Goal: Transaction & Acquisition: Purchase product/service

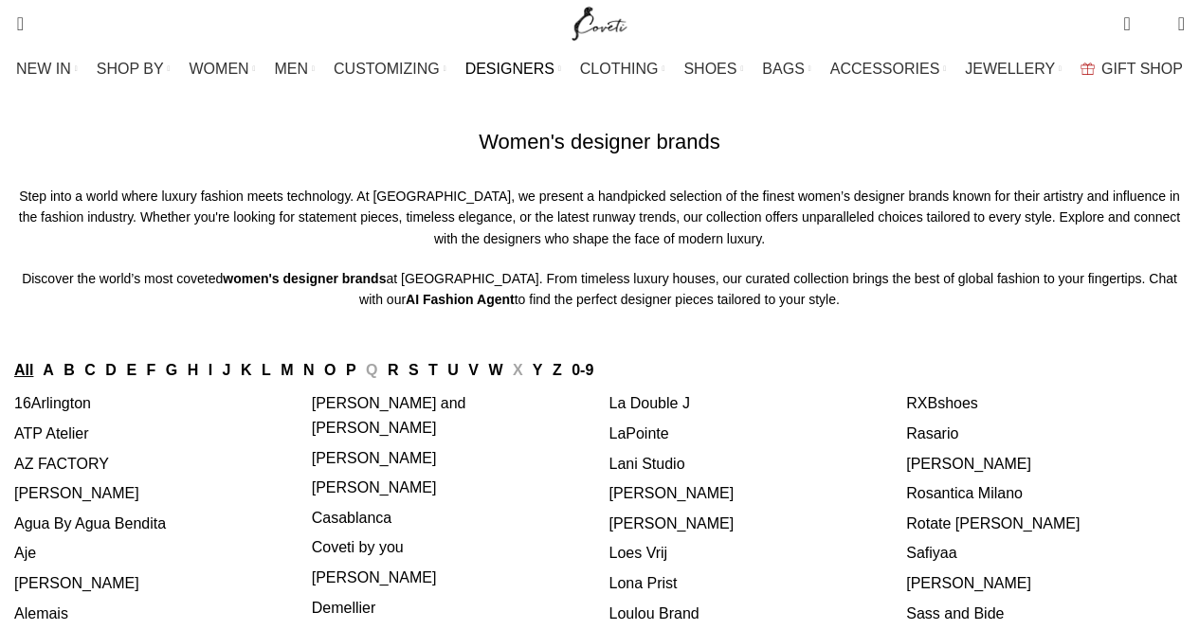
click at [54, 378] on link "A" at bounding box center [48, 370] width 11 height 16
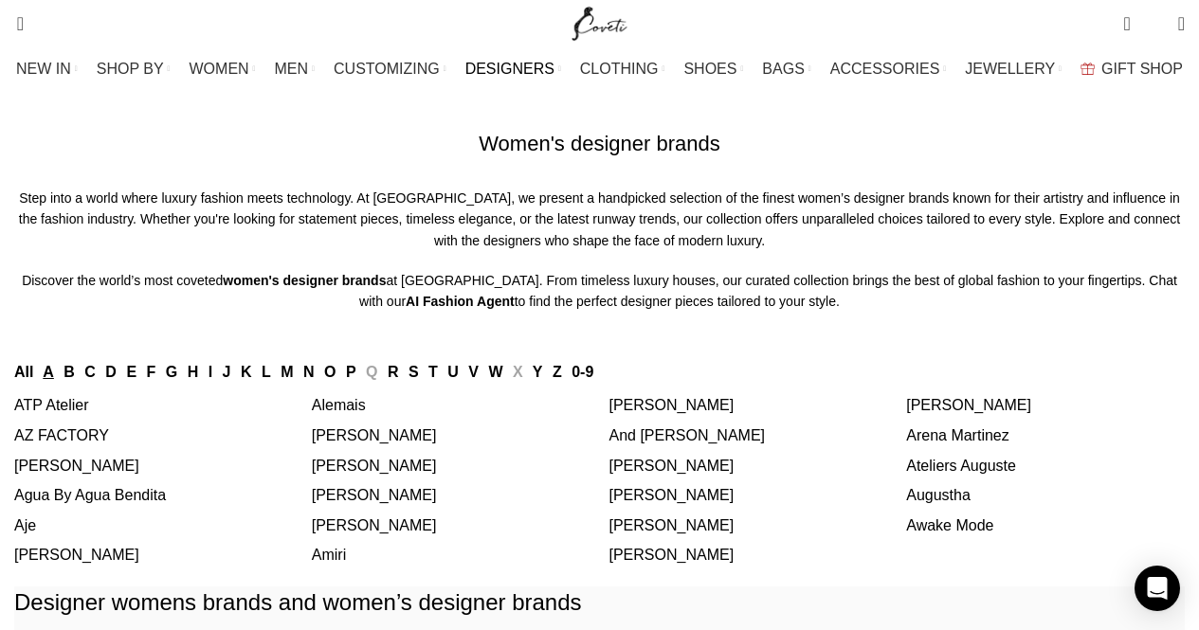
click at [352, 413] on link "Alemais" at bounding box center [339, 405] width 54 height 16
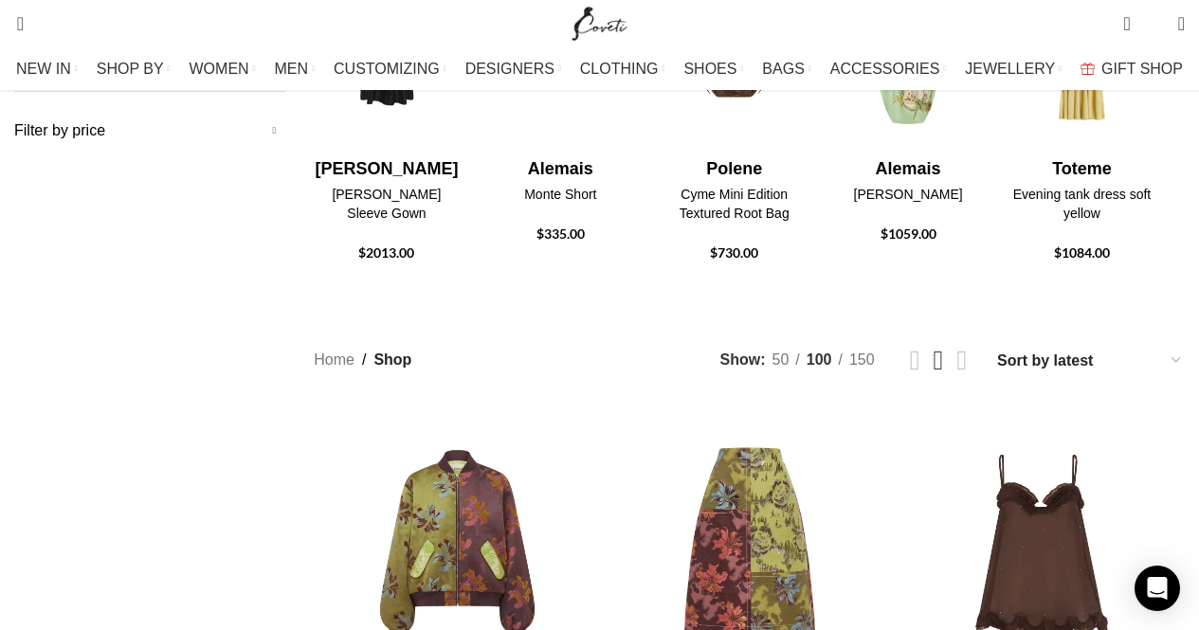
scroll to position [476, 0]
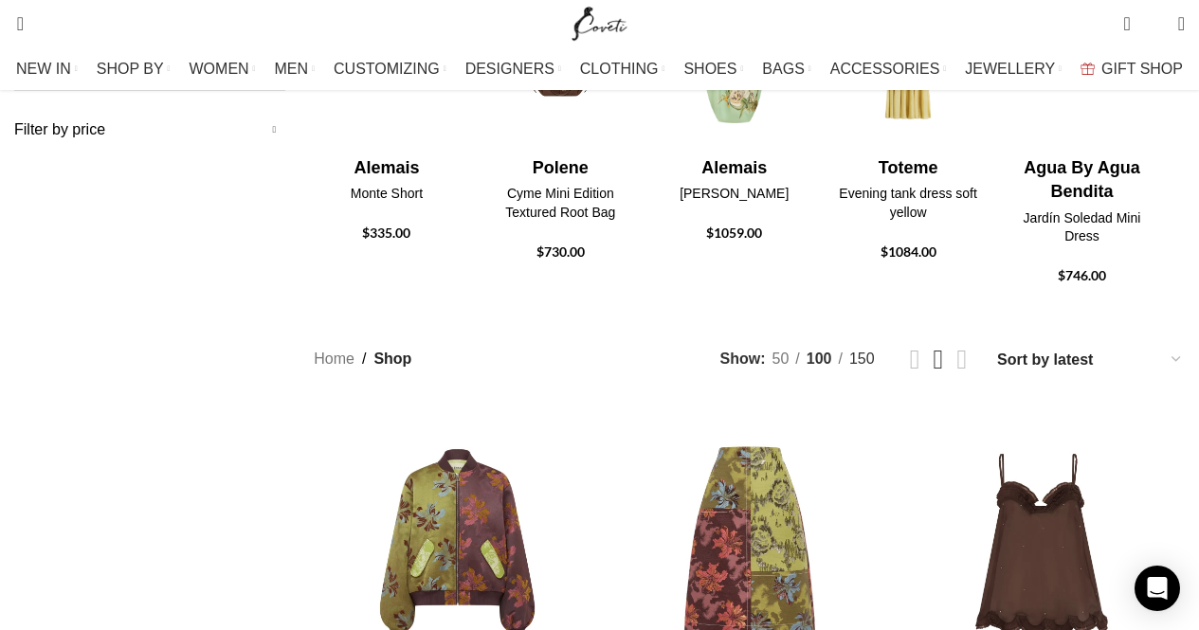
click at [850, 351] on span "150" at bounding box center [863, 359] width 26 height 16
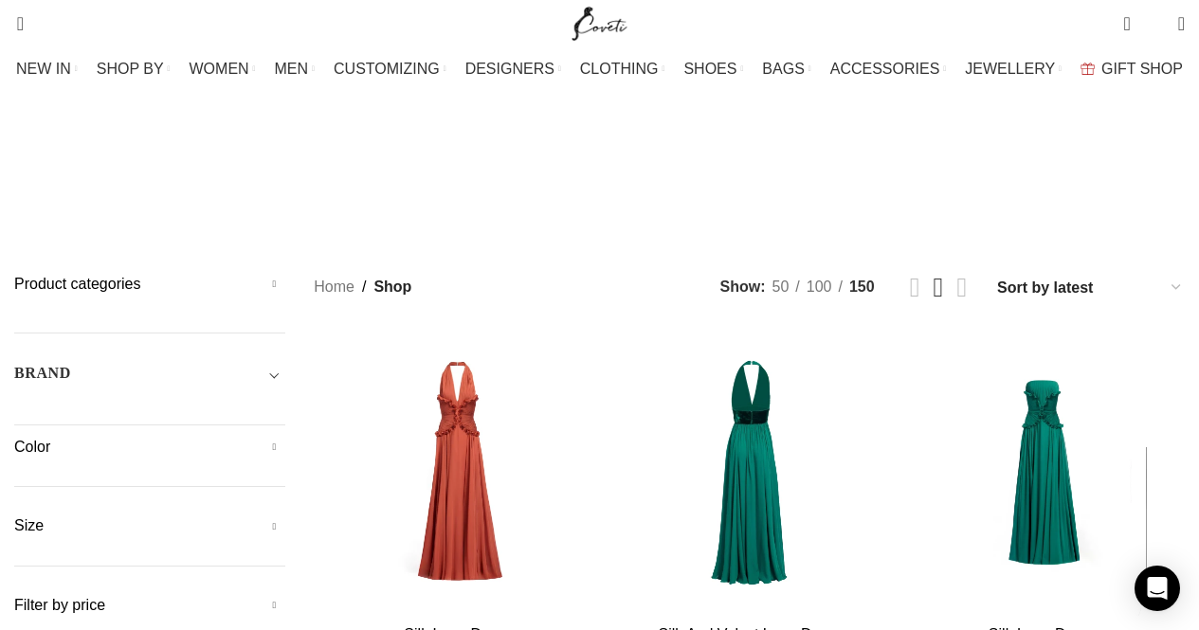
click at [139, 20] on div "Search Search" at bounding box center [282, 23] width 554 height 47
click at [14, 16] on span "Search" at bounding box center [14, 23] width 0 height 19
click at [289, 96] on button "Search" at bounding box center [268, 90] width 44 height 66
click at [185, 107] on input "Search" at bounding box center [147, 90] width 284 height 66
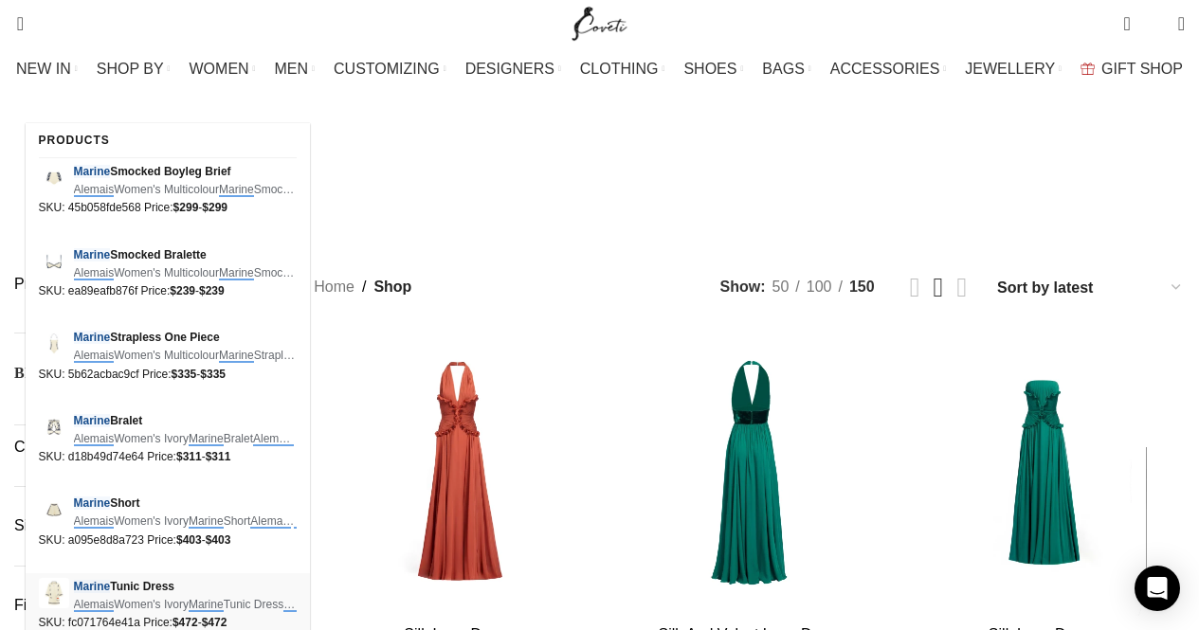
click at [116, 580] on span "Marine Tunic Dress" at bounding box center [185, 587] width 223 height 18
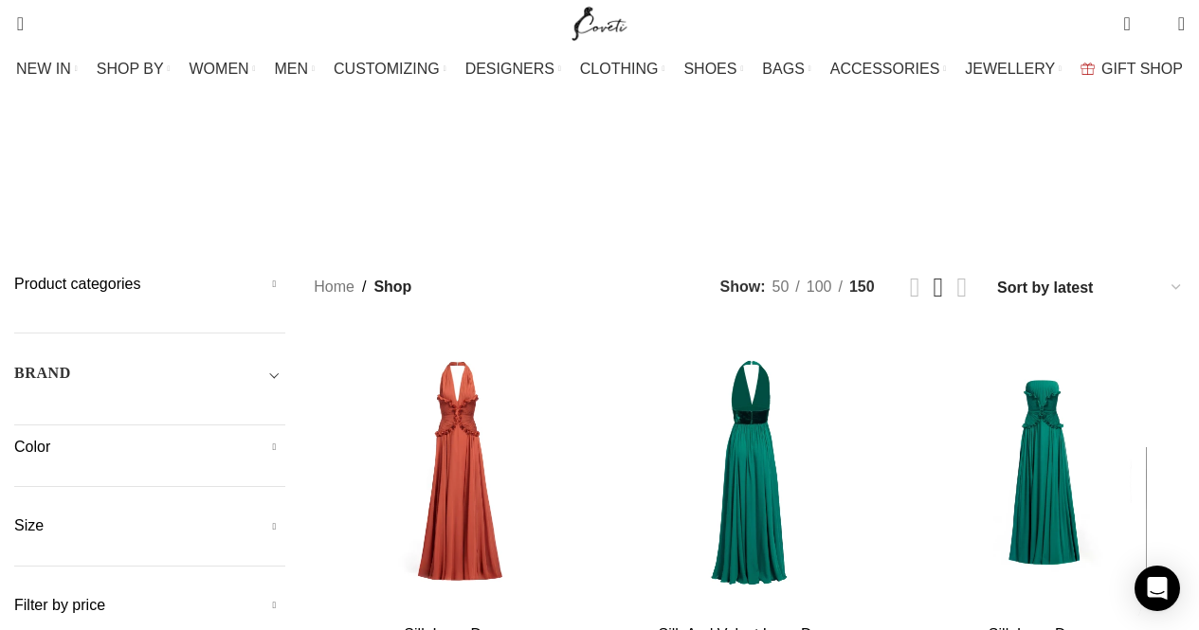
type input "alemais marine"
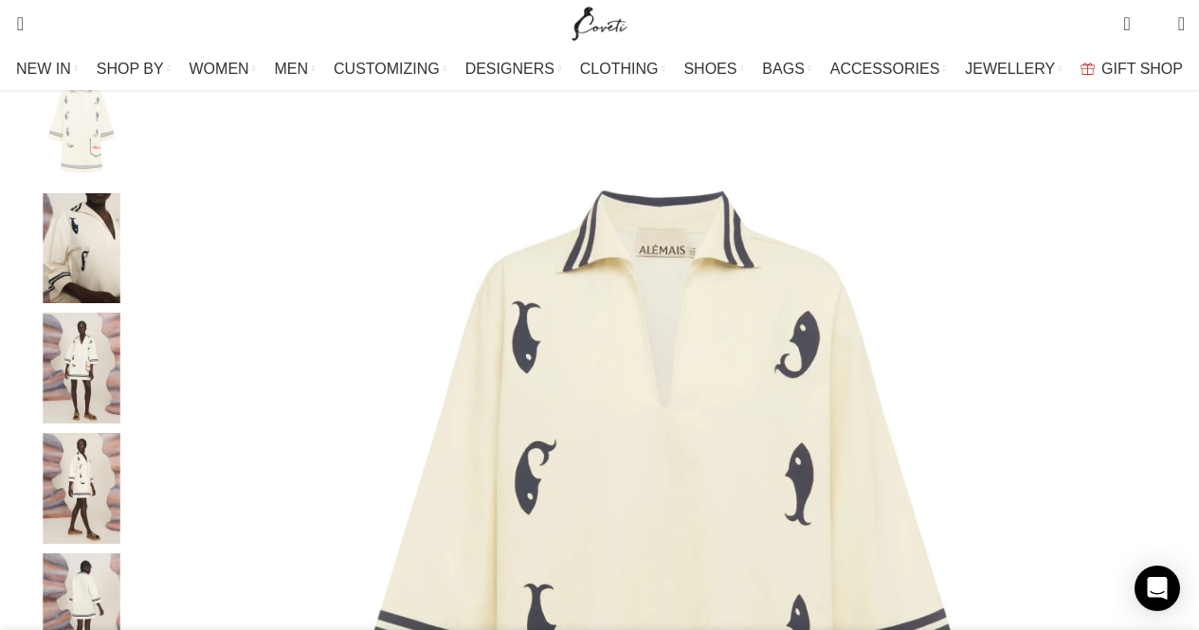
scroll to position [282, 0]
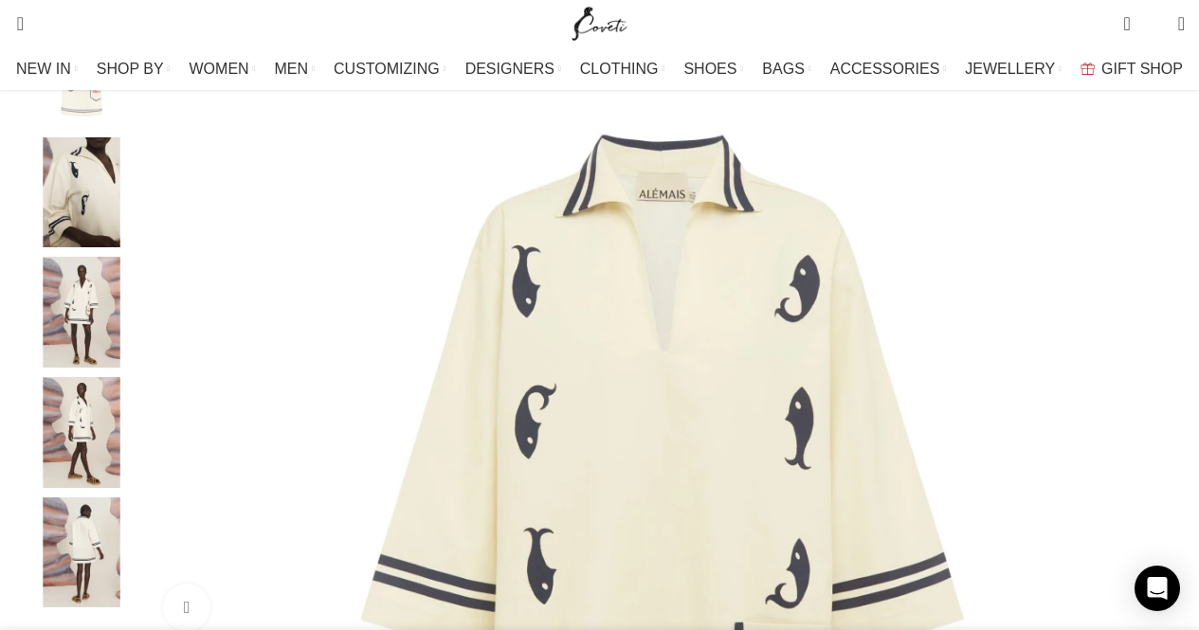
scroll to position [336, 0]
click at [82, 549] on img "5 / 5" at bounding box center [82, 554] width 116 height 111
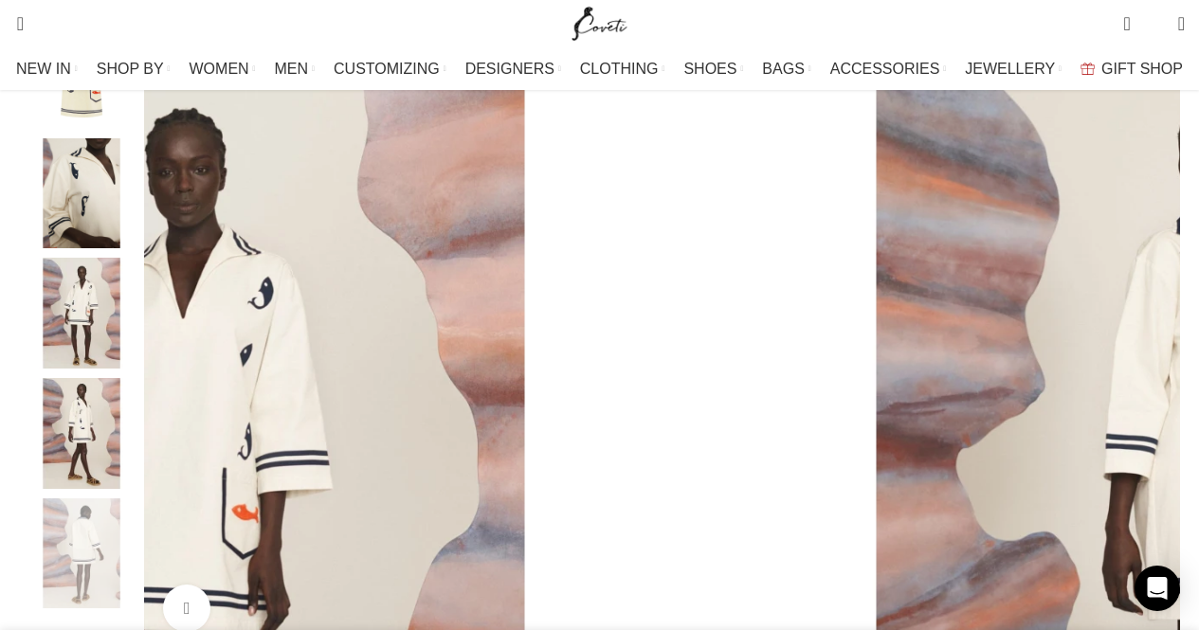
scroll to position [0, 399]
